Goal: Task Accomplishment & Management: Manage account settings

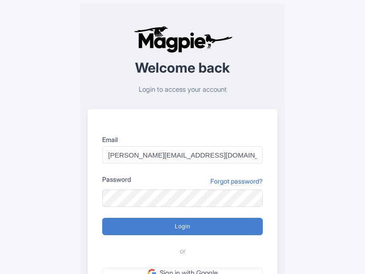
type input "Logging in..."
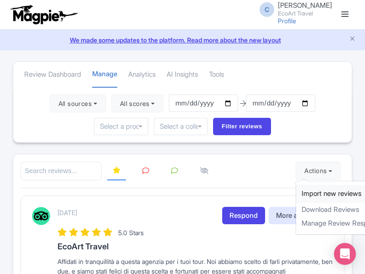
click at [309, 194] on link "Import new reviews" at bounding box center [349, 194] width 107 height 18
